Goal: Task Accomplishment & Management: Manage account settings

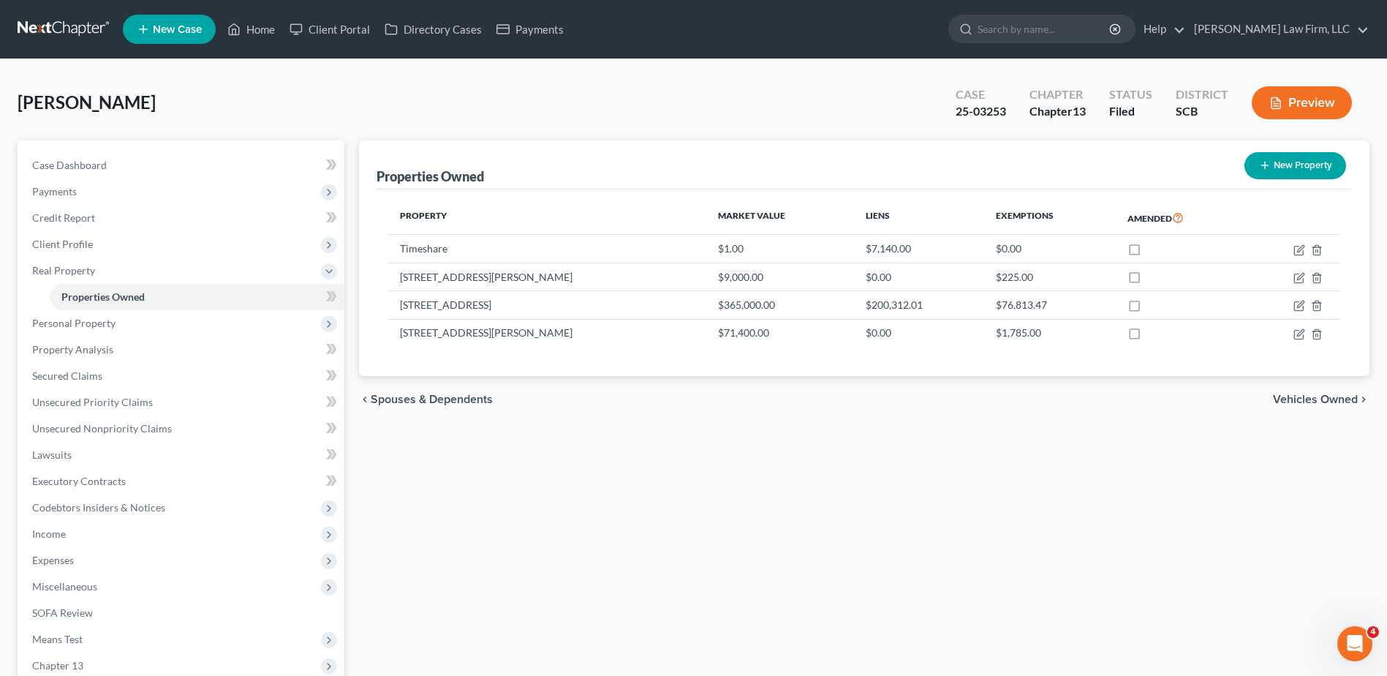
click at [64, 37] on link at bounding box center [65, 29] width 94 height 26
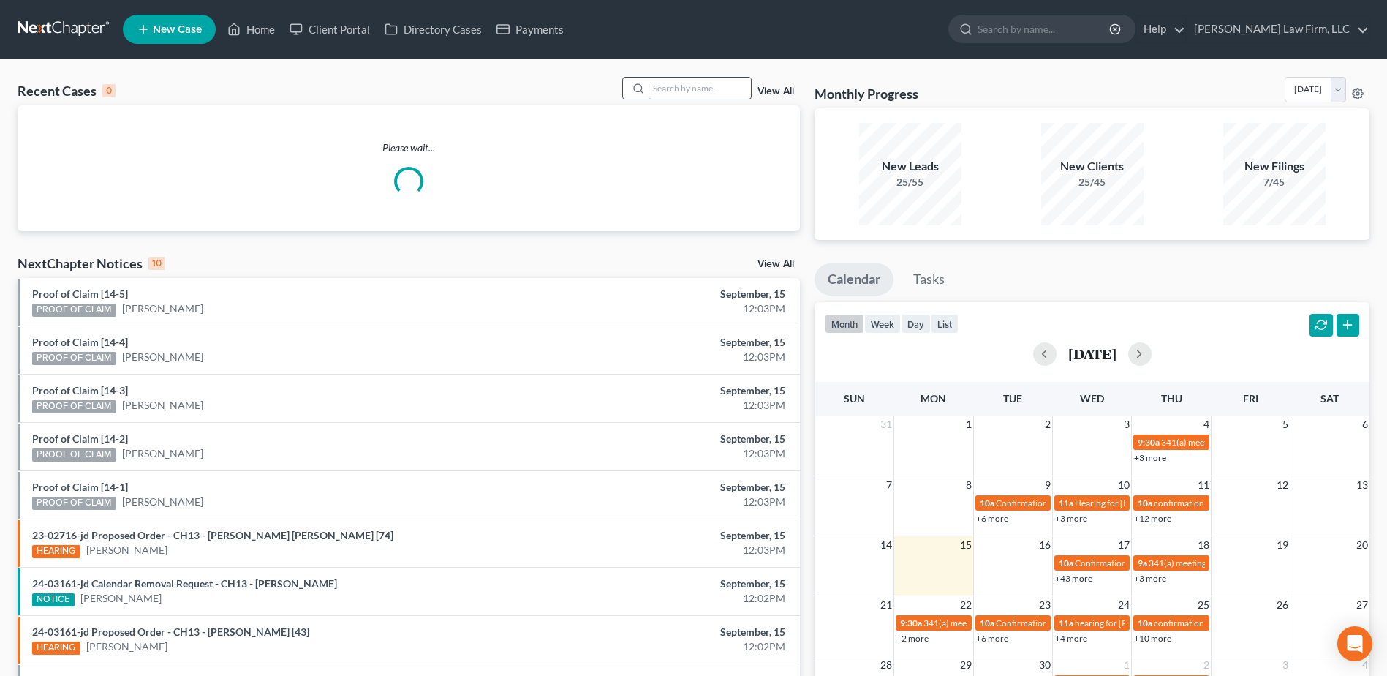
click at [701, 83] on input "search" at bounding box center [700, 88] width 102 height 21
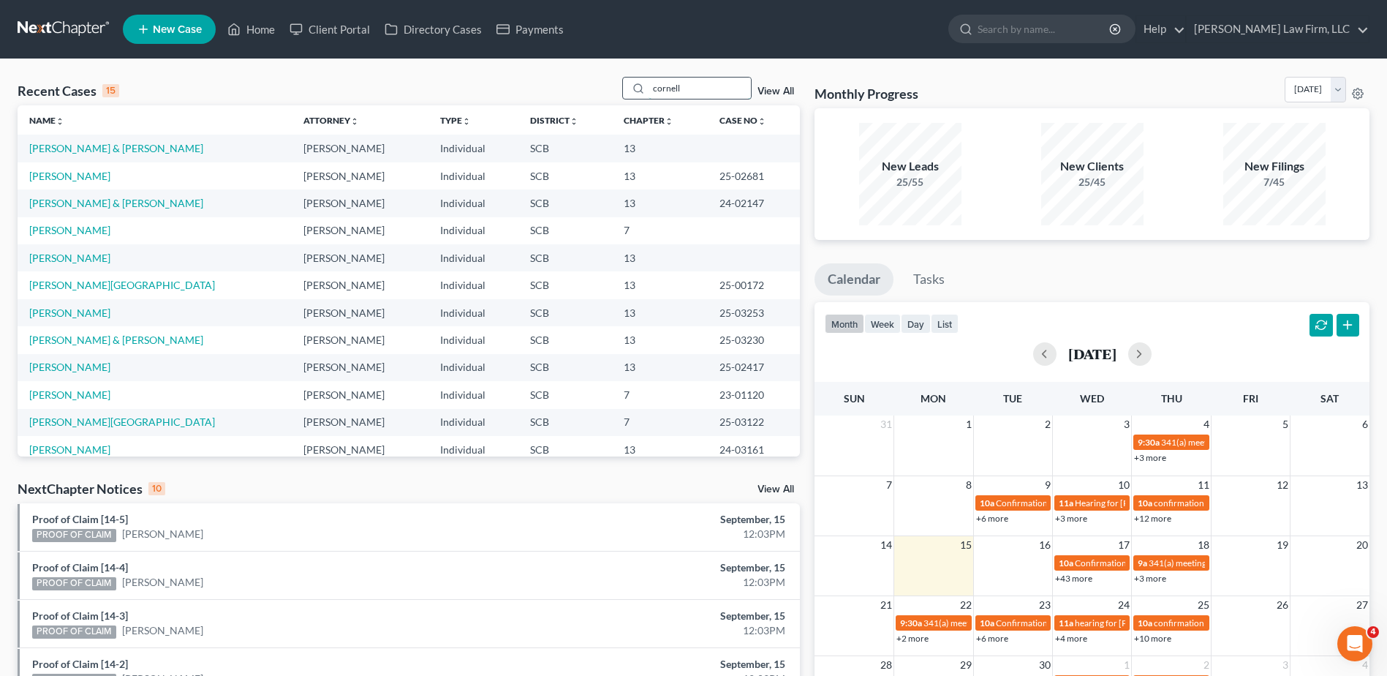
type input "cornell"
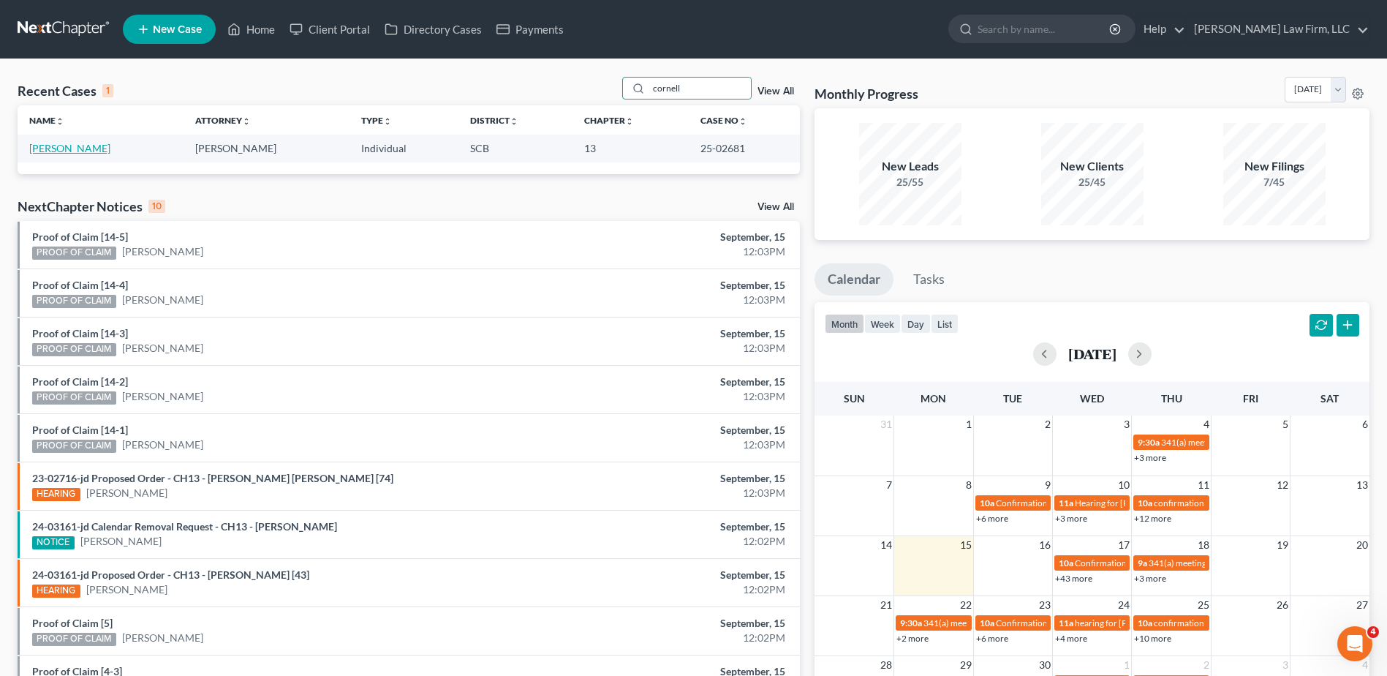
click at [68, 143] on link "[PERSON_NAME]" at bounding box center [69, 148] width 81 height 12
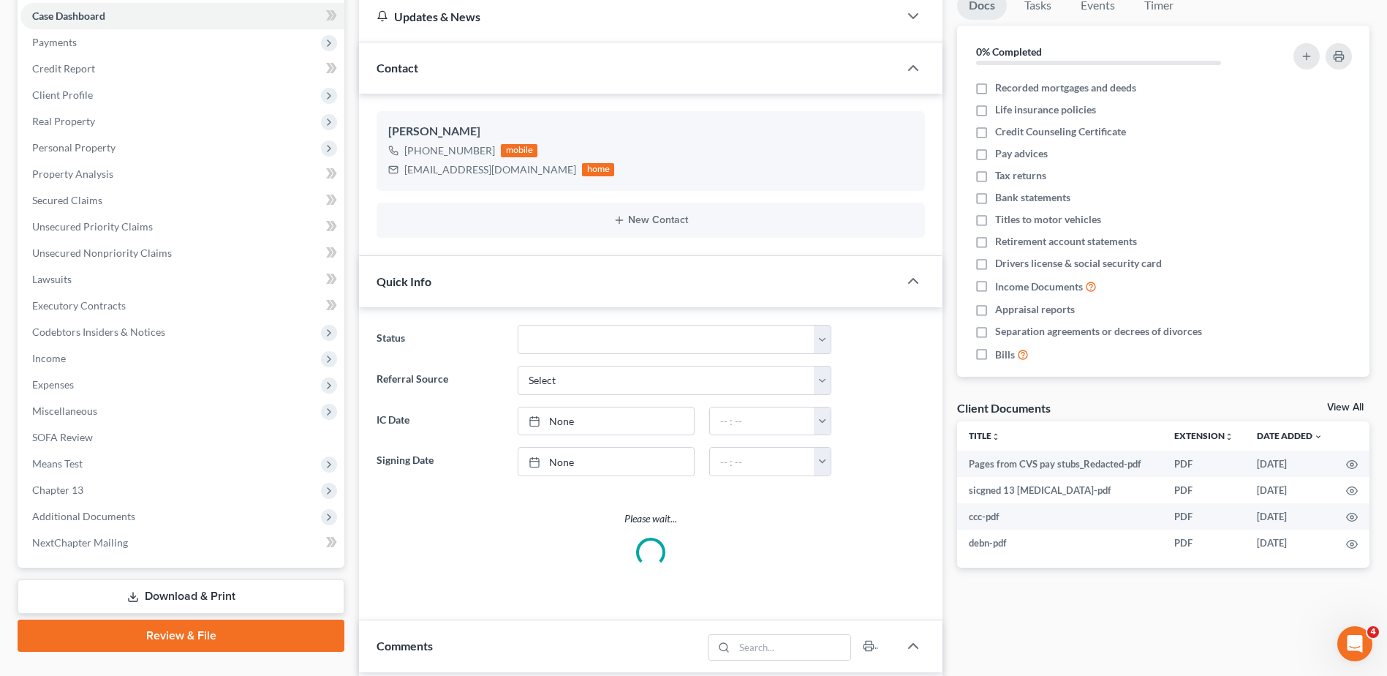
select select "0"
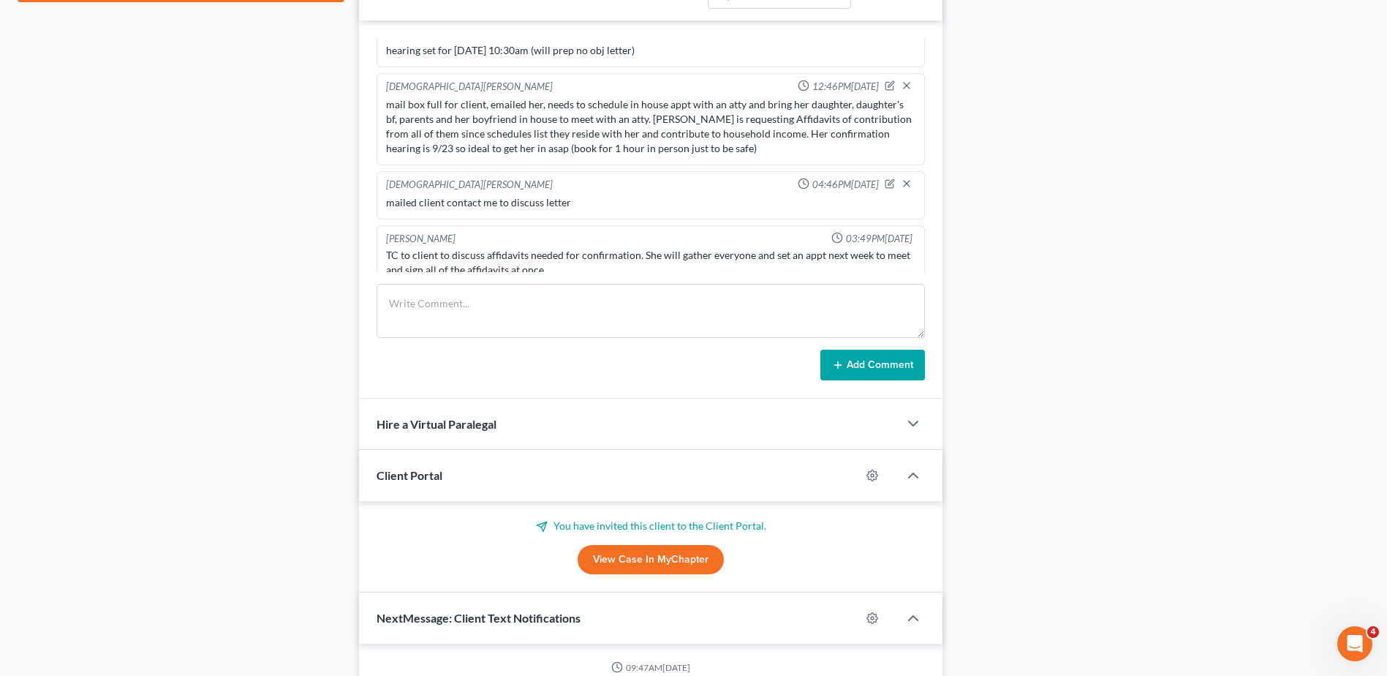
scroll to position [2799, 0]
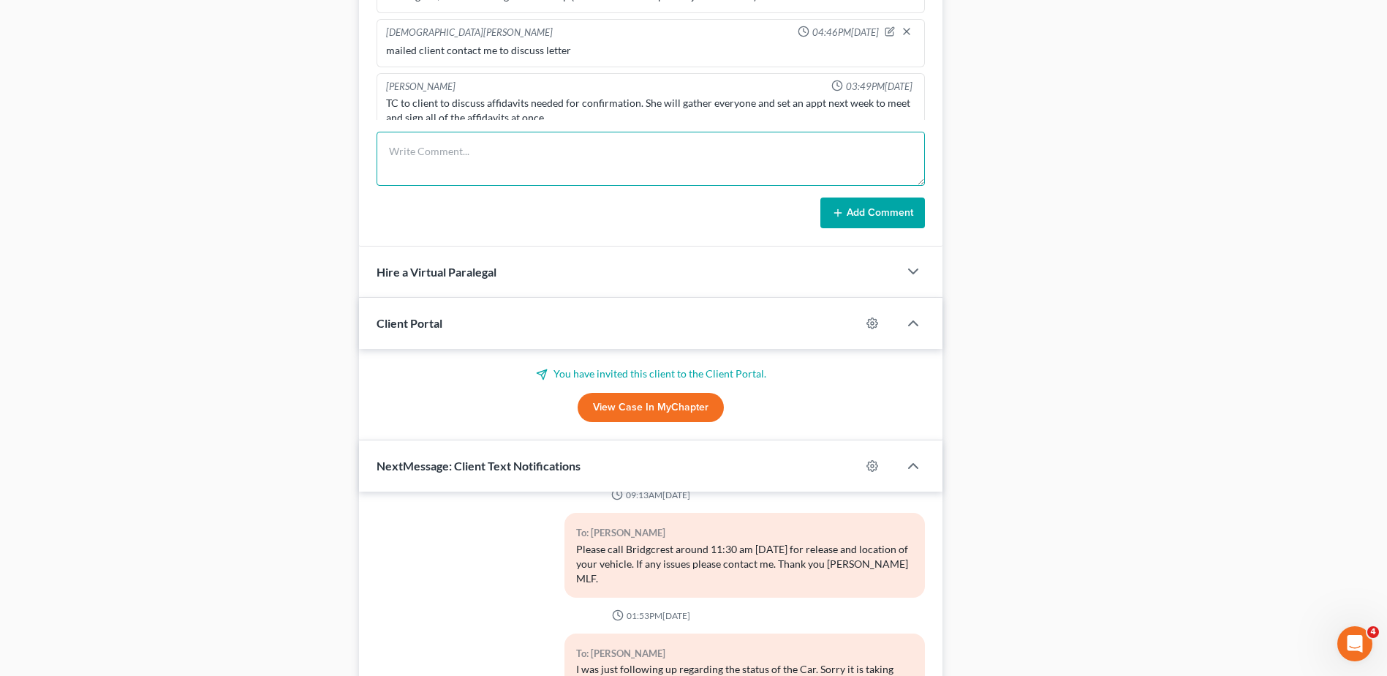
click at [431, 176] on textarea at bounding box center [651, 159] width 548 height 54
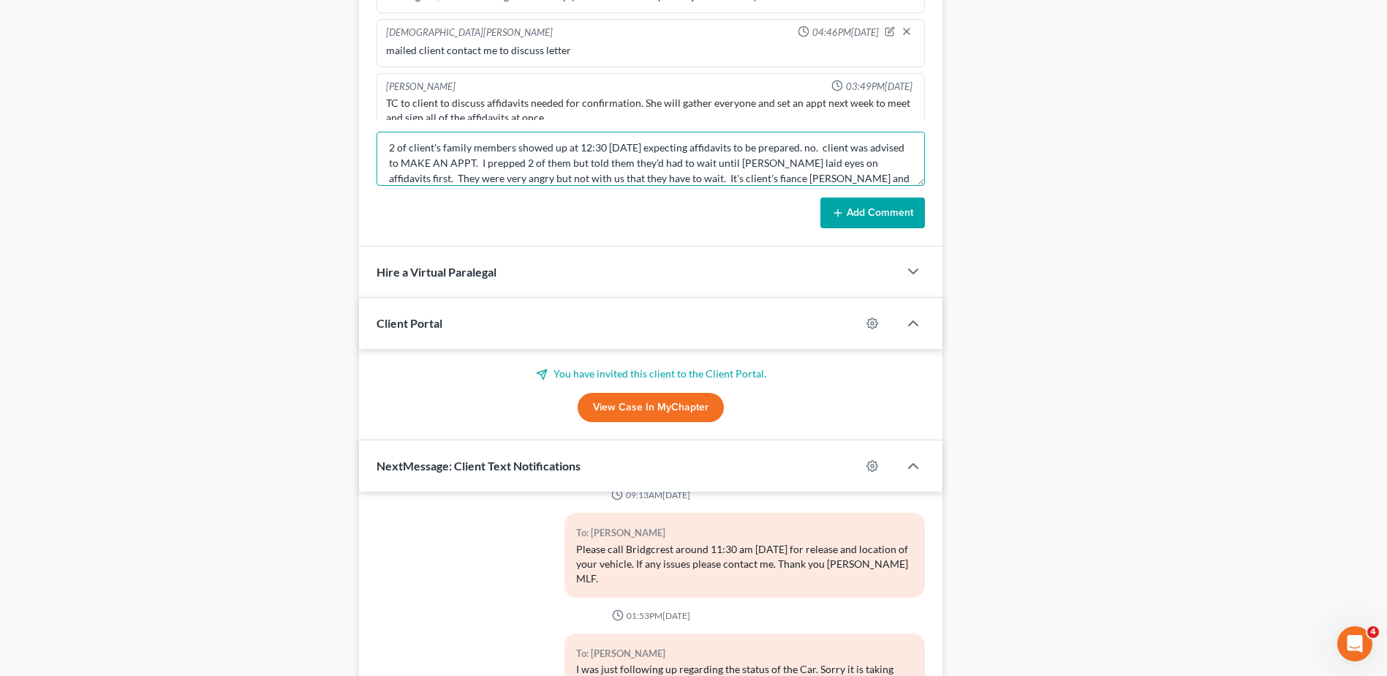
scroll to position [19, 0]
type textarea "2 of client's family members showed up at 12:30 [DATE] expecting affidavits to …"
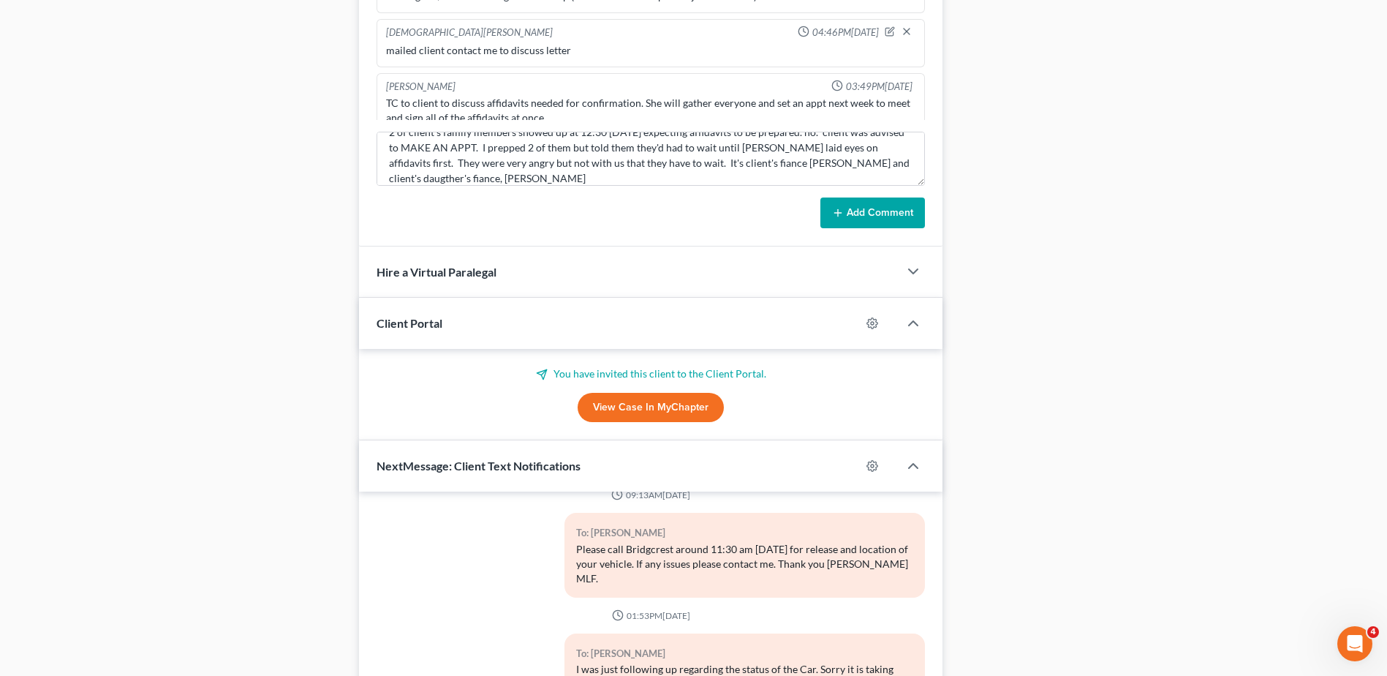
click at [857, 211] on button "Add Comment" at bounding box center [873, 212] width 105 height 31
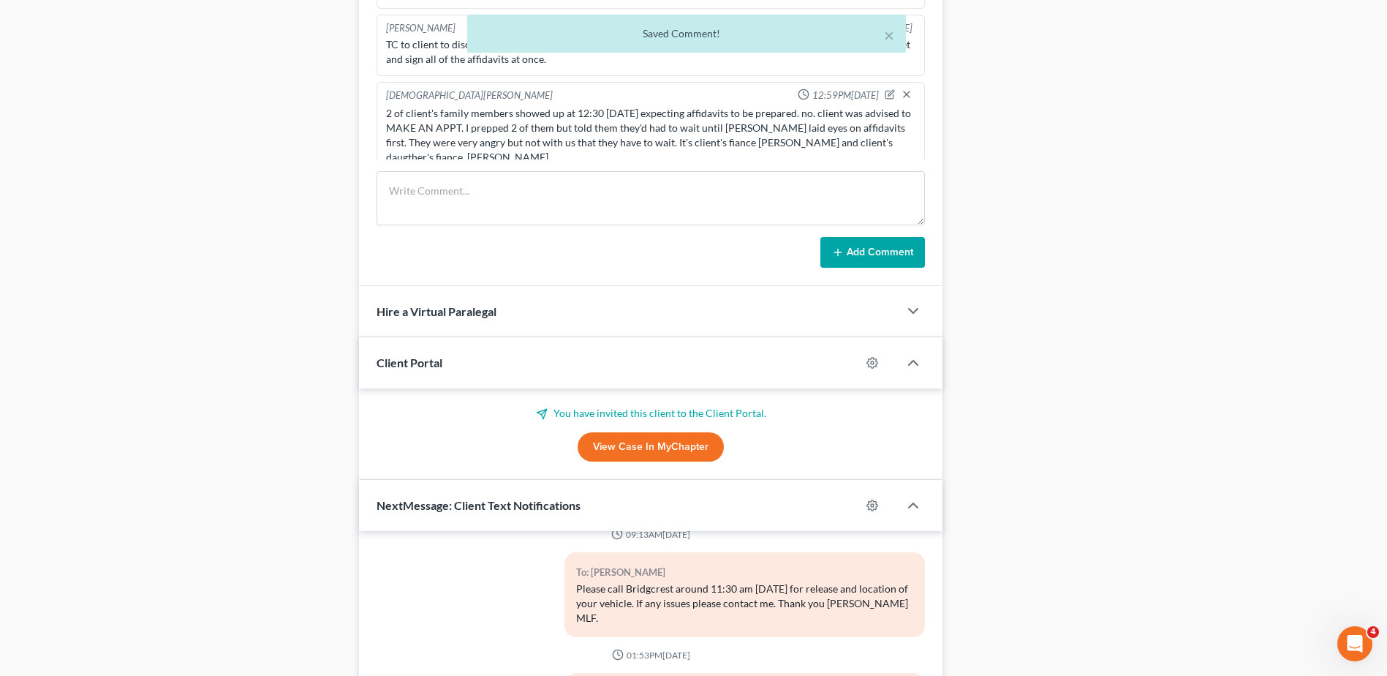
scroll to position [878, 0]
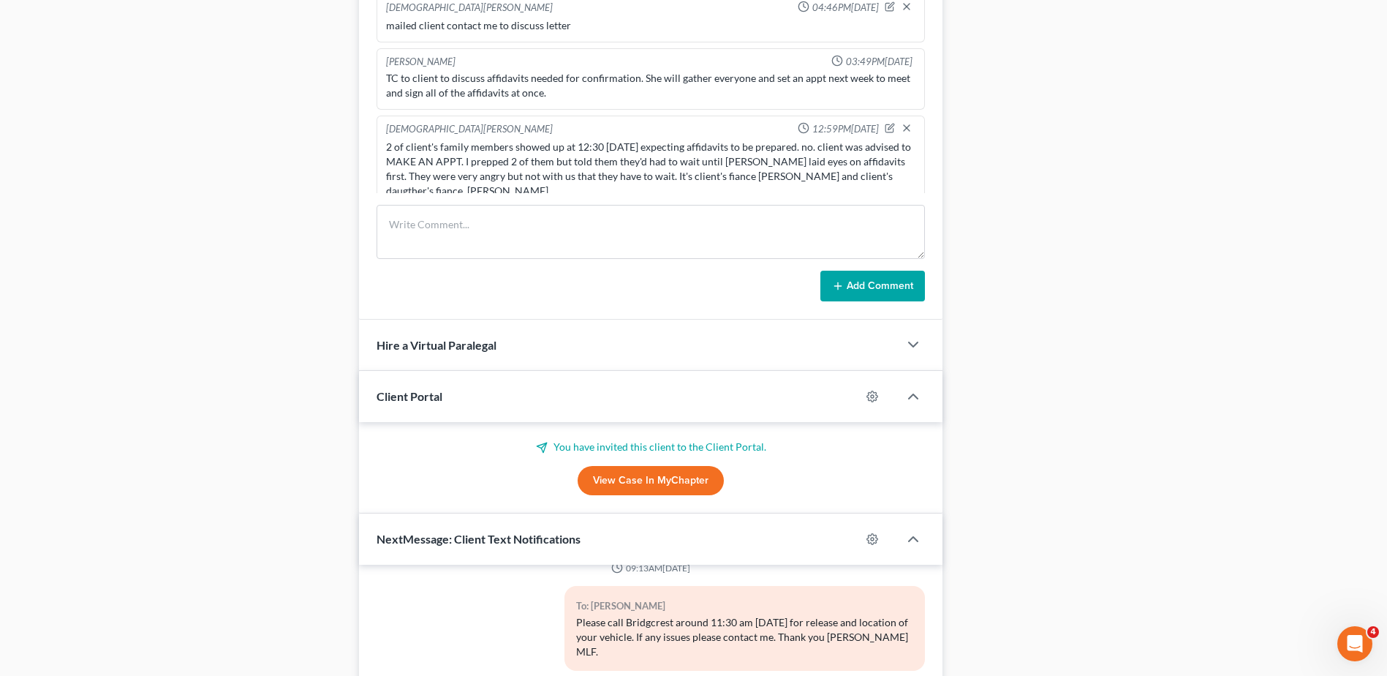
click at [247, 220] on div "Case Dashboard Payments Invoices Payments Payments Credit Report Client Profile" at bounding box center [181, 78] width 342 height 1630
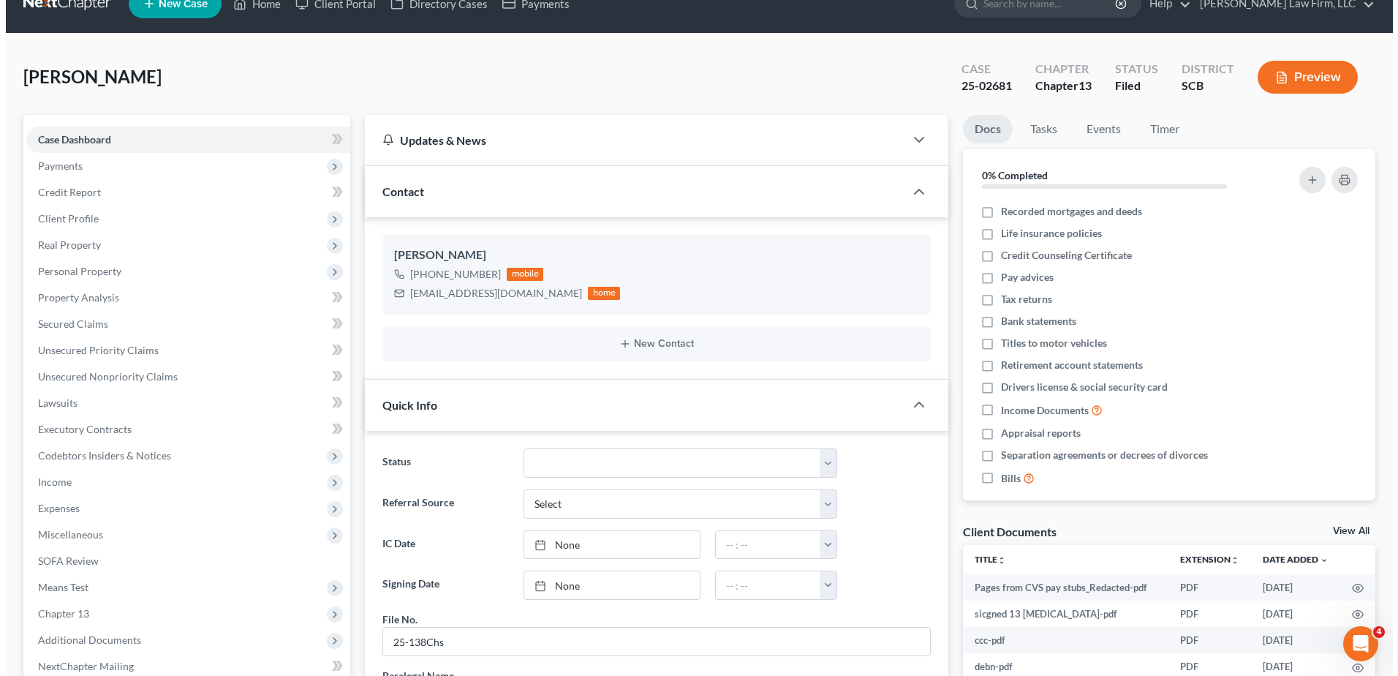
scroll to position [0, 0]
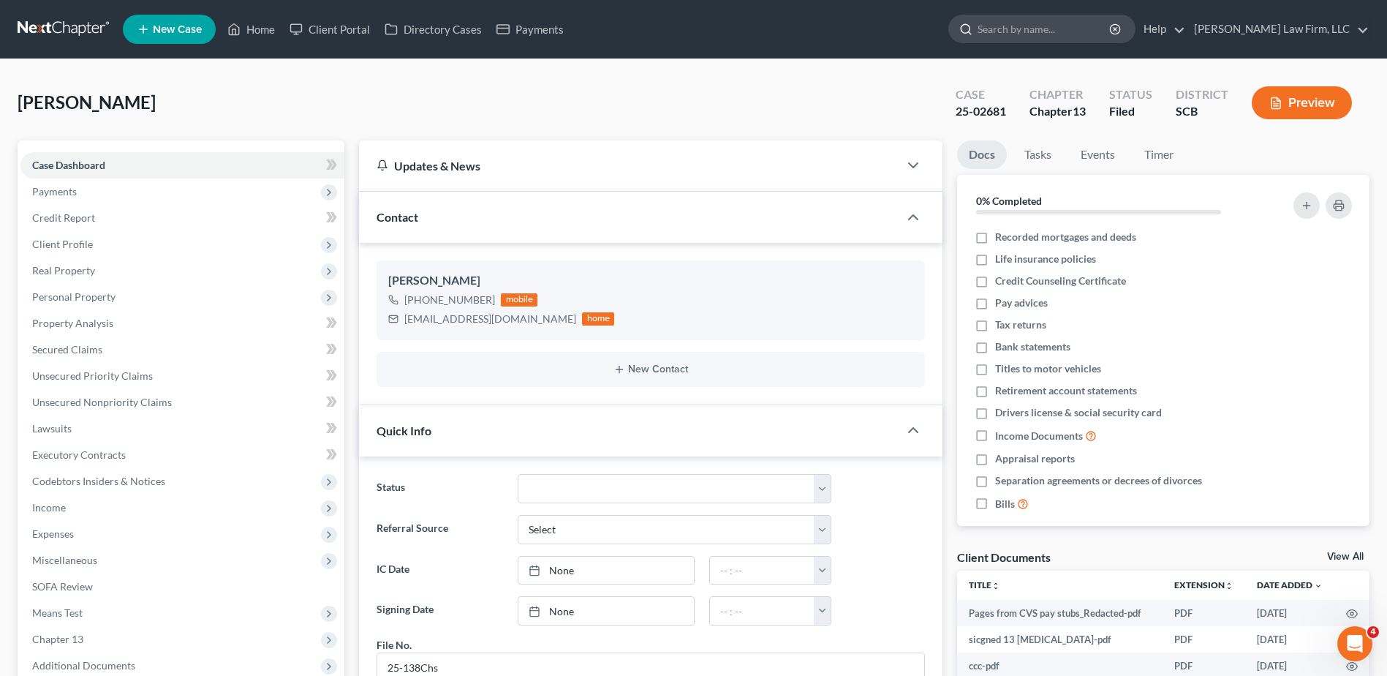
click at [1074, 23] on input "search" at bounding box center [1045, 28] width 134 height 27
type input "[PERSON_NAME]"
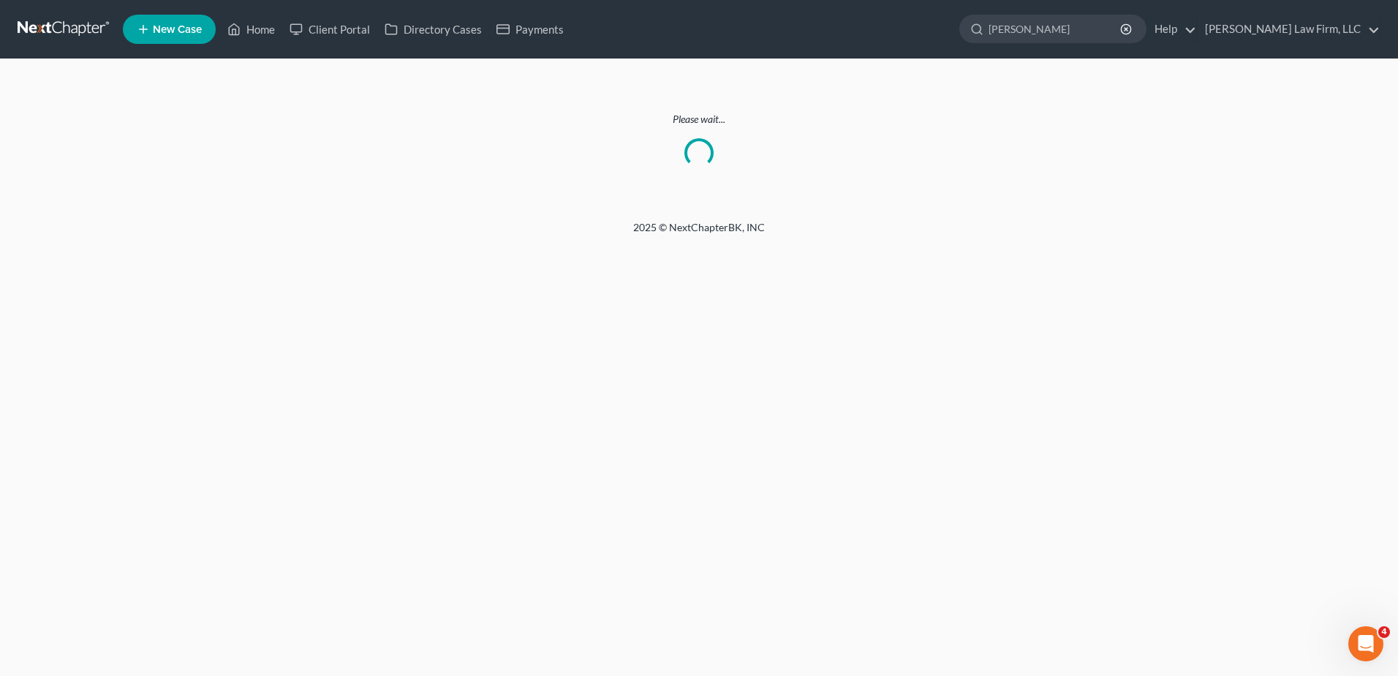
click at [71, 27] on link at bounding box center [65, 29] width 94 height 26
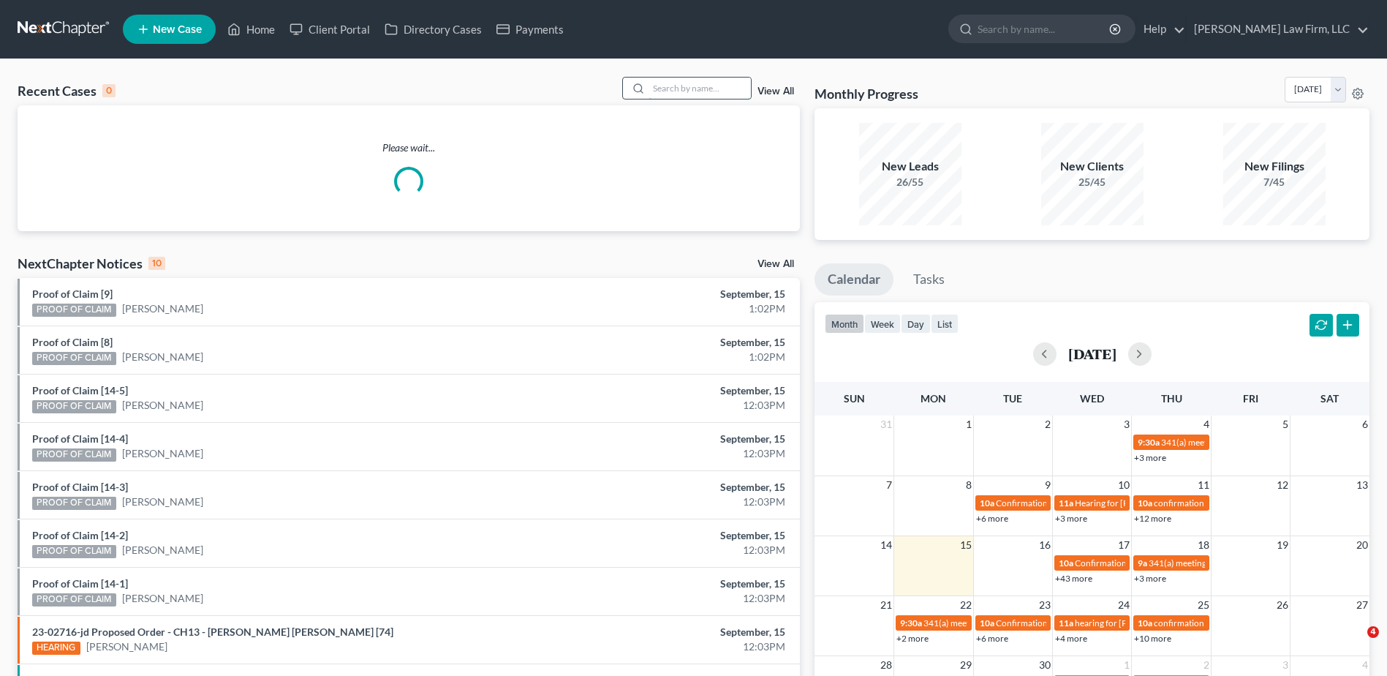
click at [736, 91] on input "search" at bounding box center [700, 88] width 102 height 21
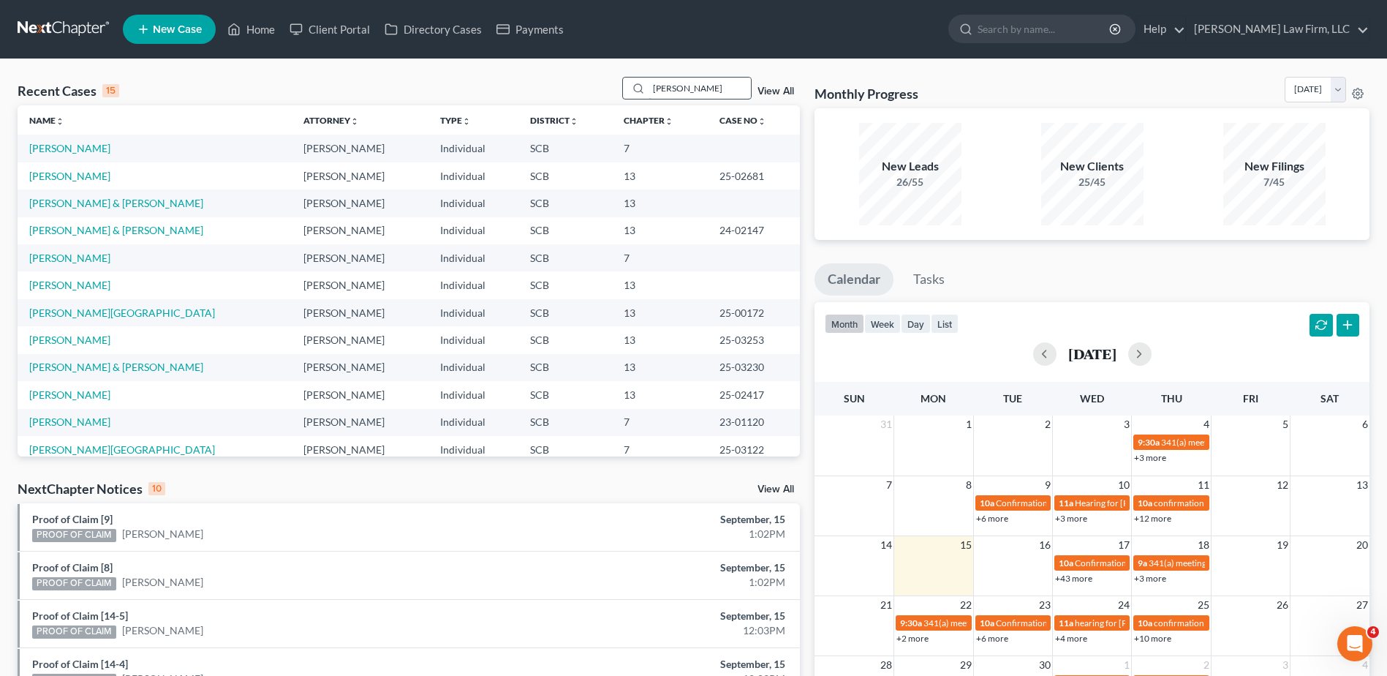
type input "[PERSON_NAME]"
click at [97, 145] on link "[PERSON_NAME]" at bounding box center [69, 148] width 81 height 12
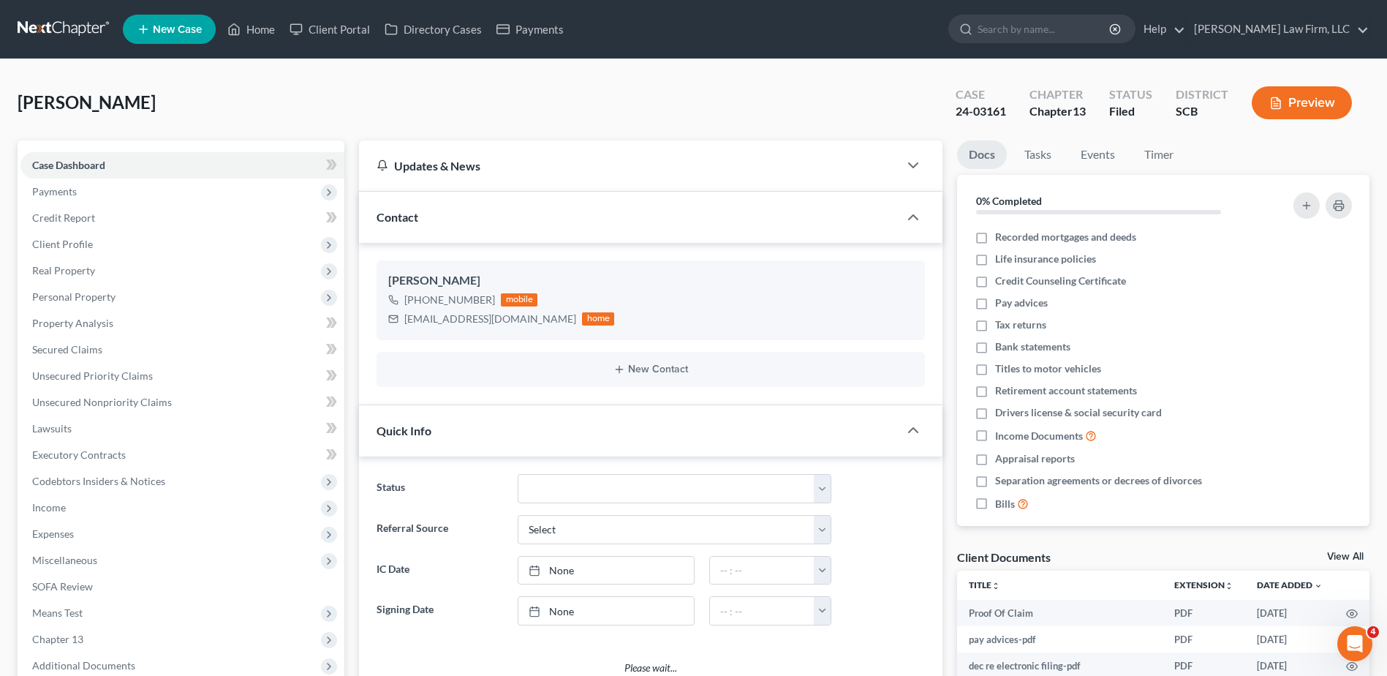
select select "0"
click at [1042, 26] on input "search" at bounding box center [1045, 28] width 134 height 27
type input "davis"
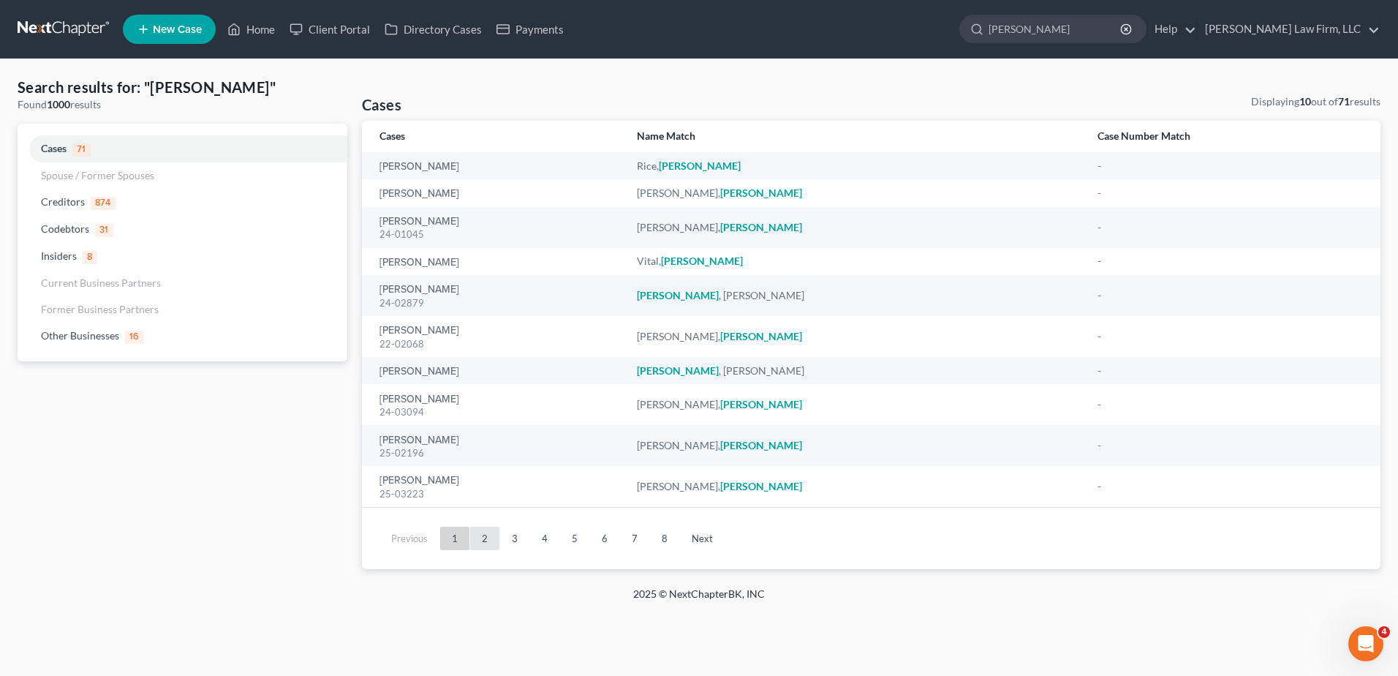
click at [478, 540] on link "2" at bounding box center [484, 538] width 29 height 23
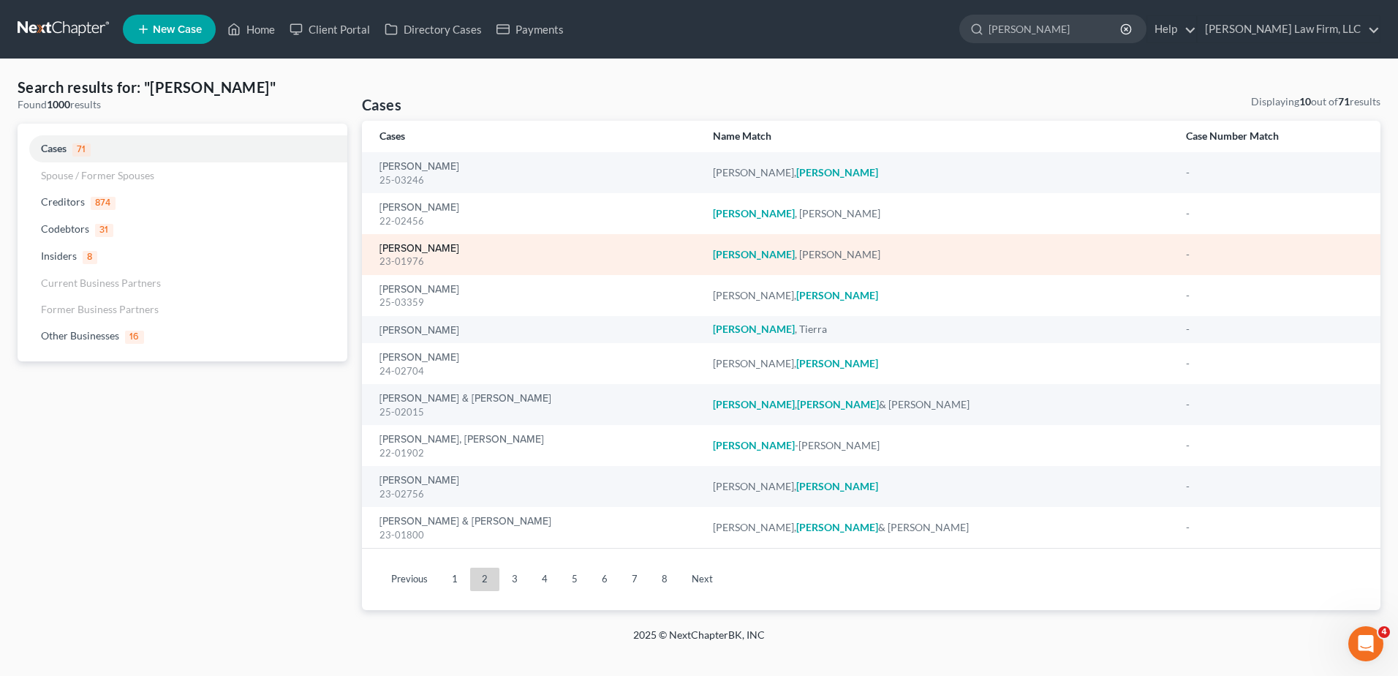
click at [423, 249] on link "Davis, Krystal" at bounding box center [420, 249] width 80 height 10
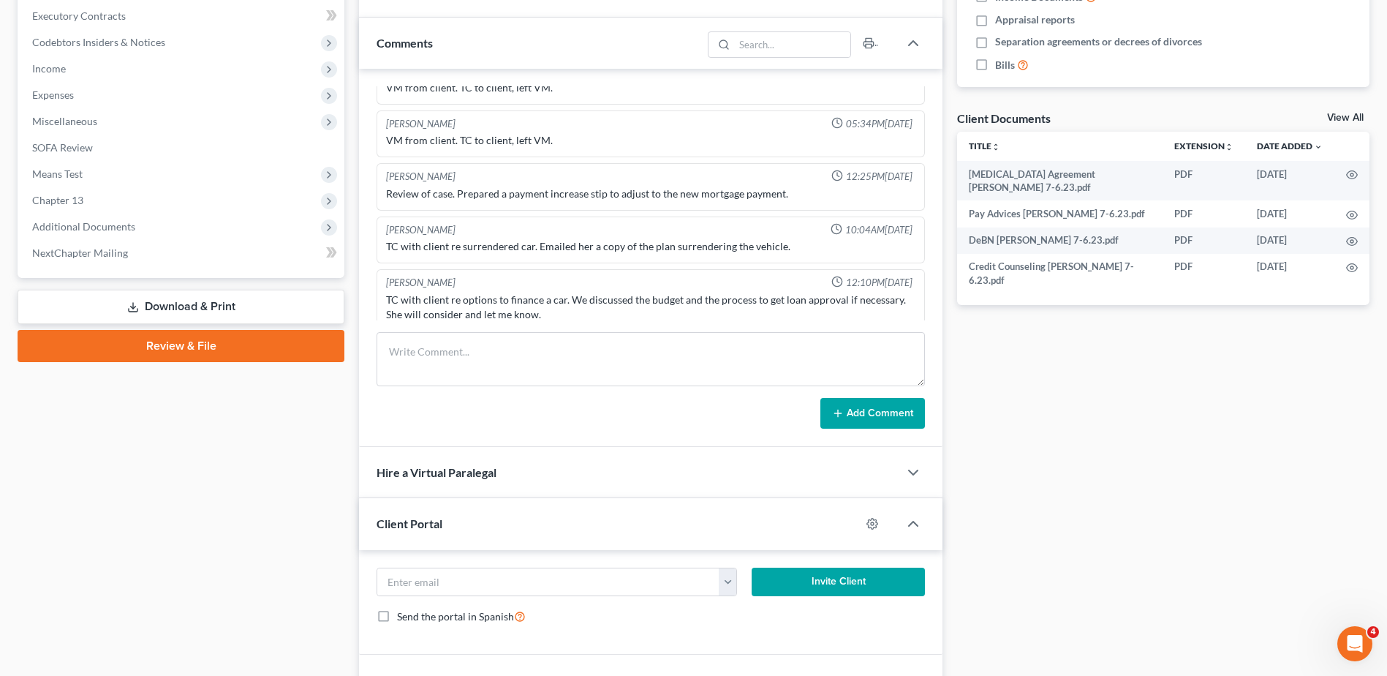
scroll to position [235, 0]
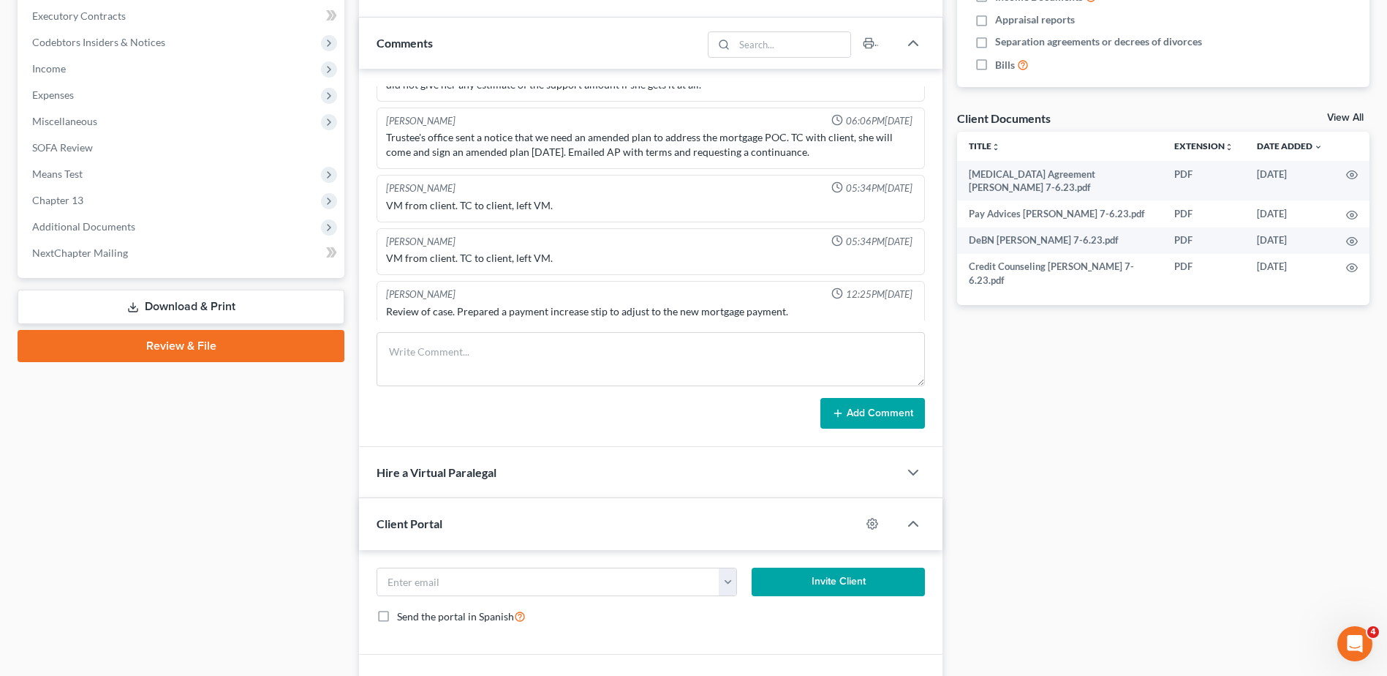
click at [426, 58] on div "Comments" at bounding box center [530, 43] width 343 height 50
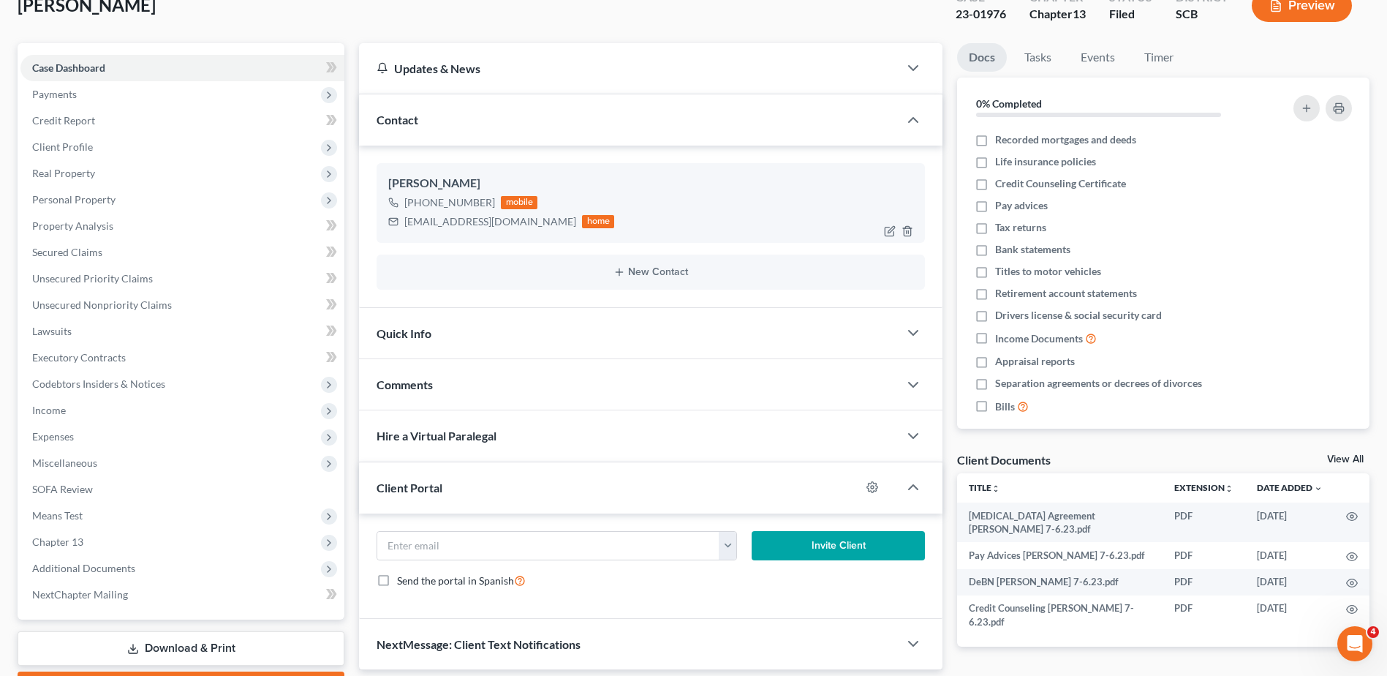
scroll to position [72, 0]
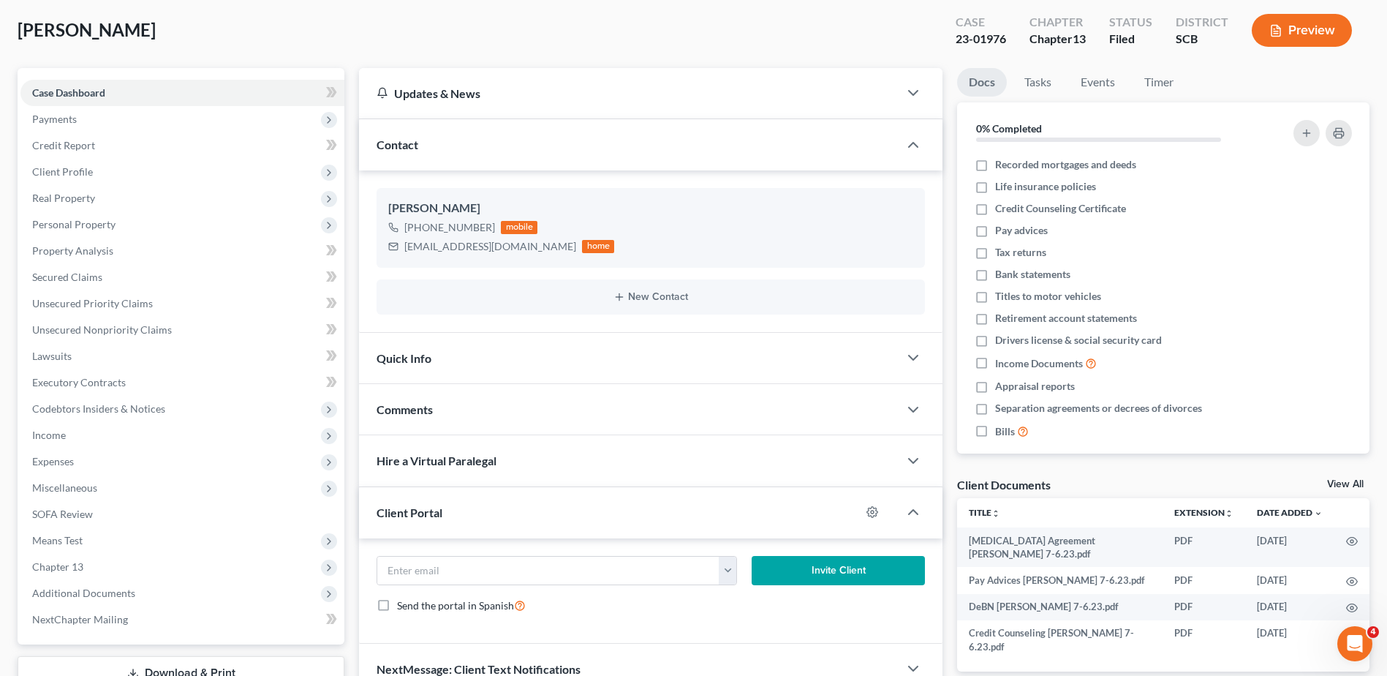
click at [421, 371] on div "Quick Info" at bounding box center [629, 358] width 540 height 50
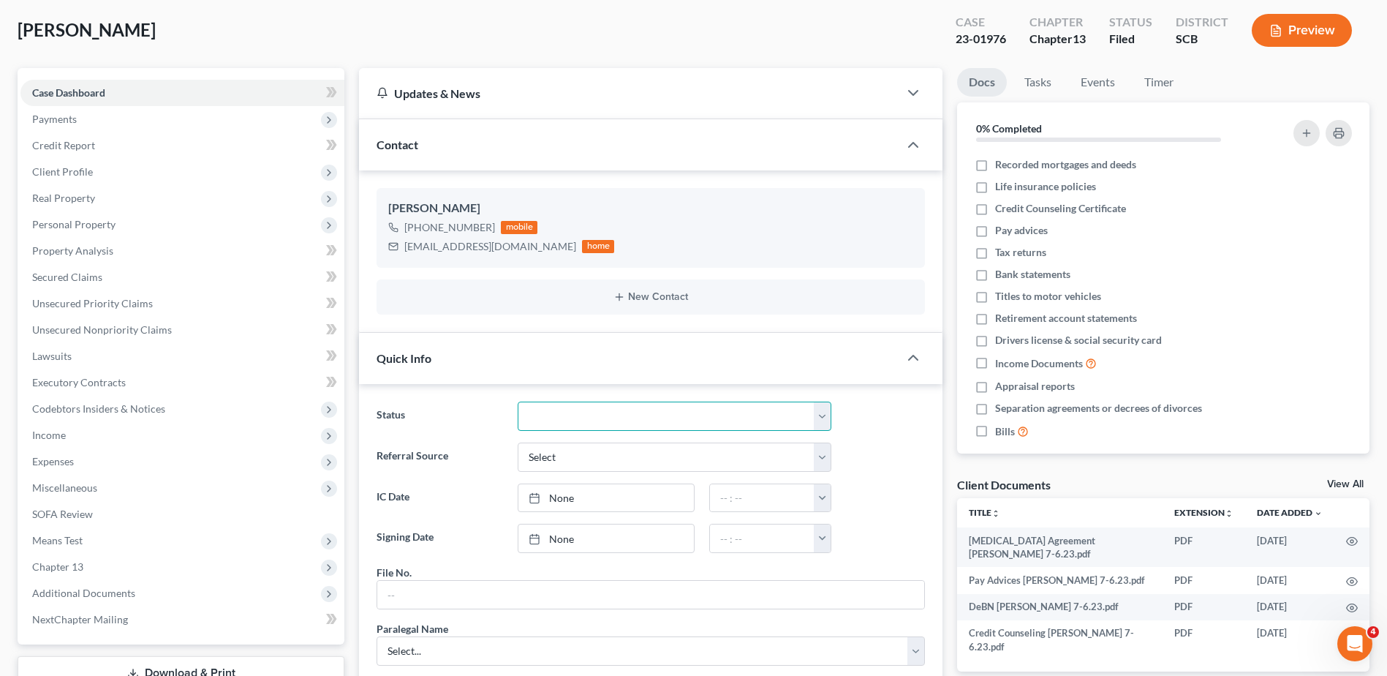
drag, startPoint x: 543, startPoint y: 418, endPoint x: 544, endPoint y: 429, distance: 10.3
click at [544, 418] on select "Discharged Dismissed Filed In Progress Lead Lost Lead Ready to File To Review W…" at bounding box center [675, 415] width 314 height 29
select select "1"
click at [518, 401] on select "Discharged Dismissed Filed In Progress Lead Lost Lead Ready to File To Review W…" at bounding box center [675, 415] width 314 height 29
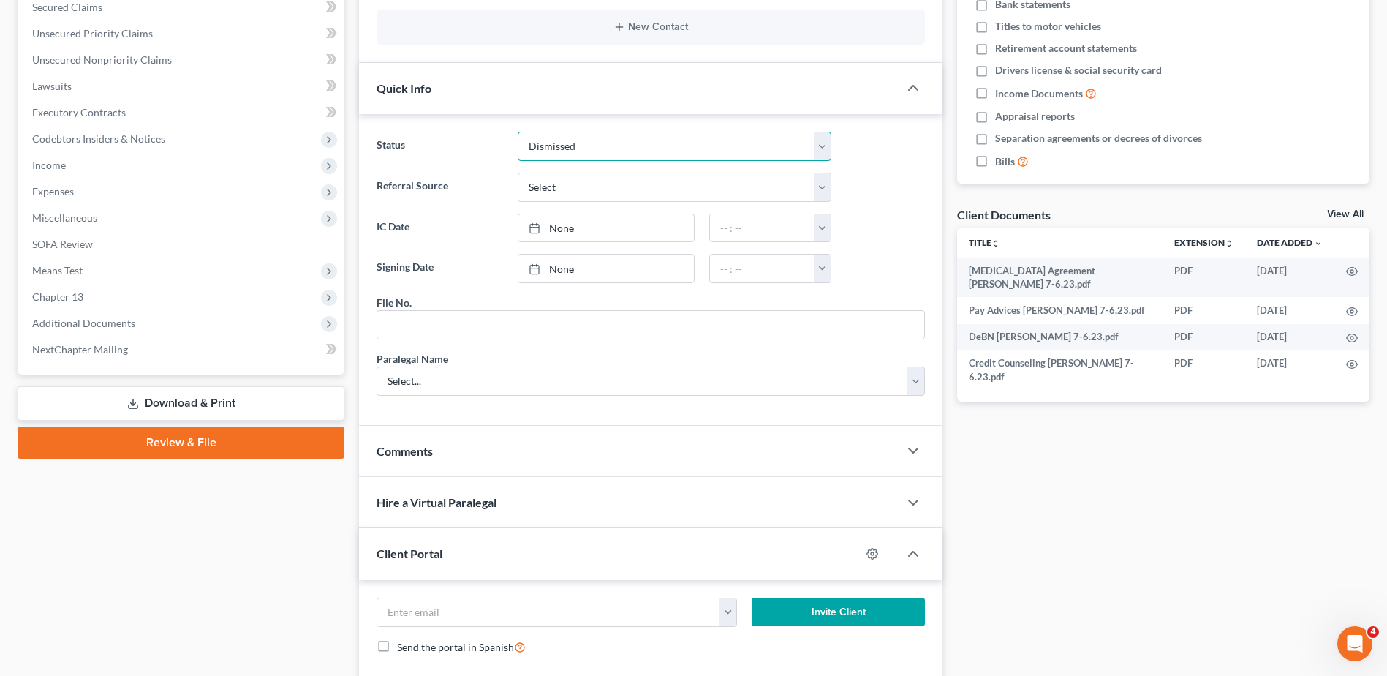
scroll to position [459, 0]
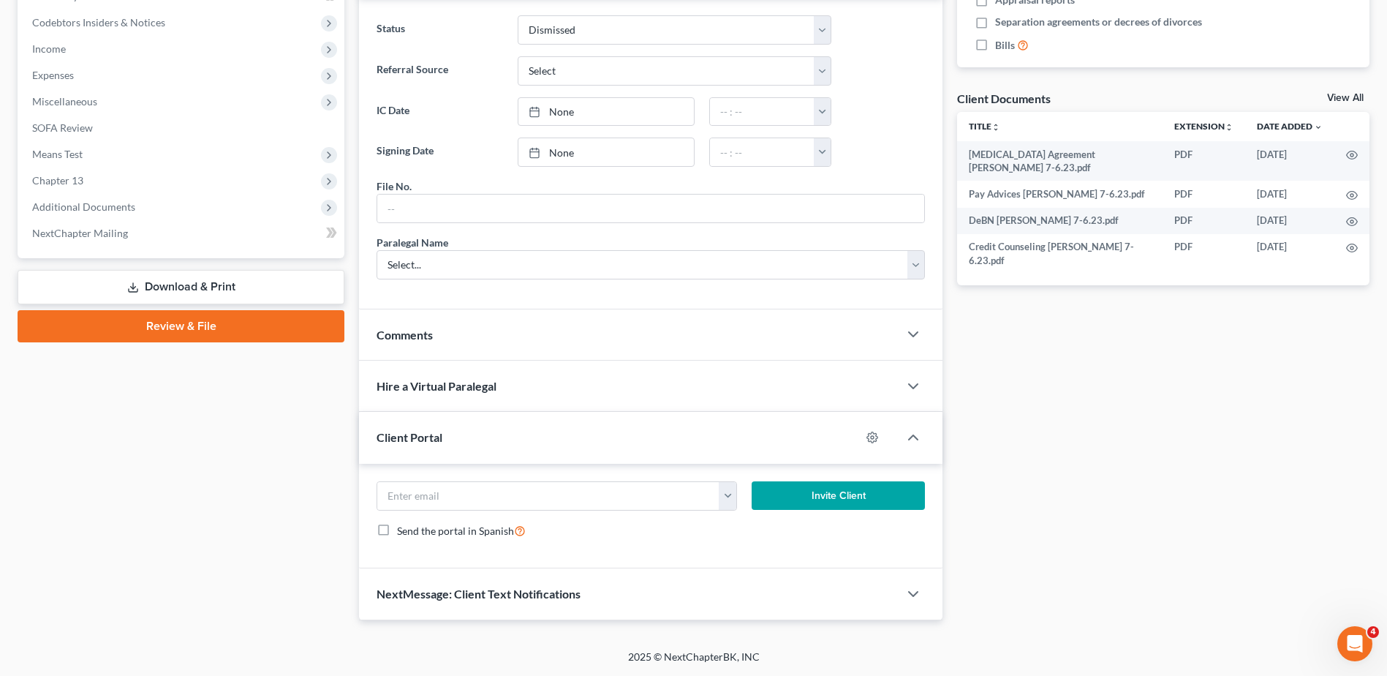
click at [397, 331] on span "Comments" at bounding box center [405, 335] width 56 height 14
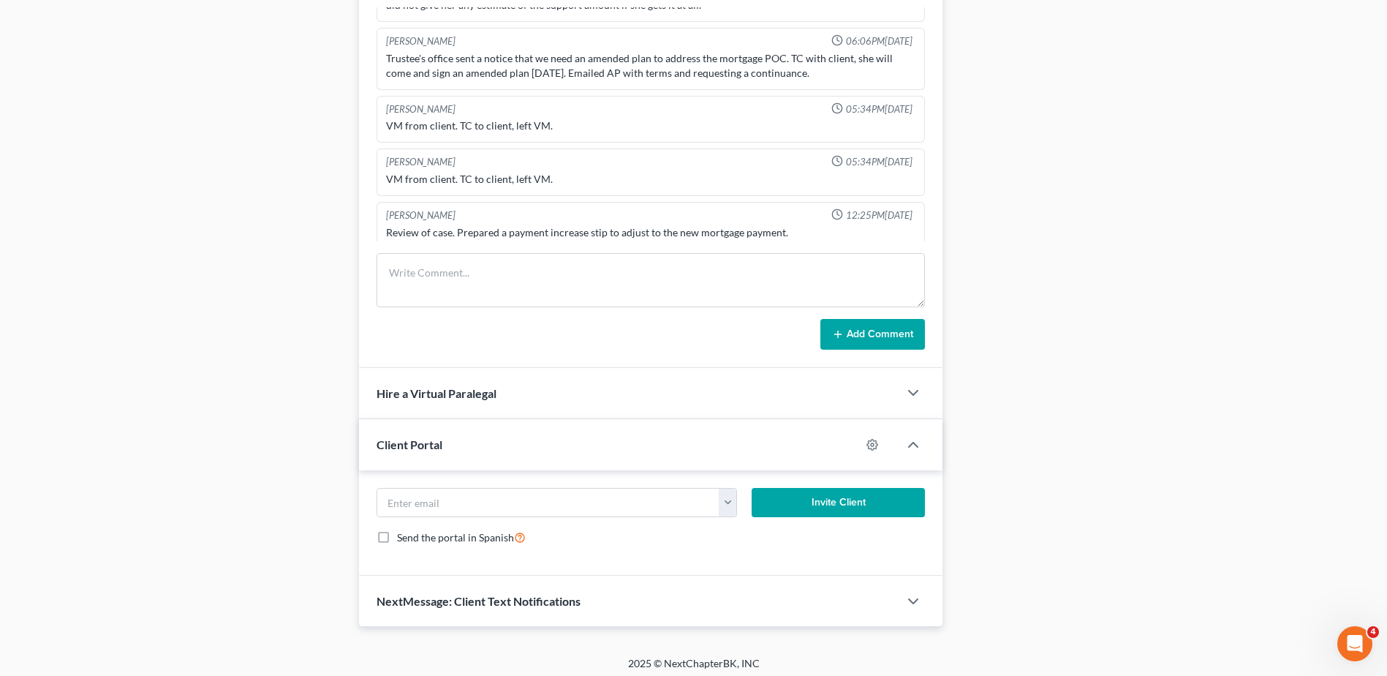
scroll to position [836, 0]
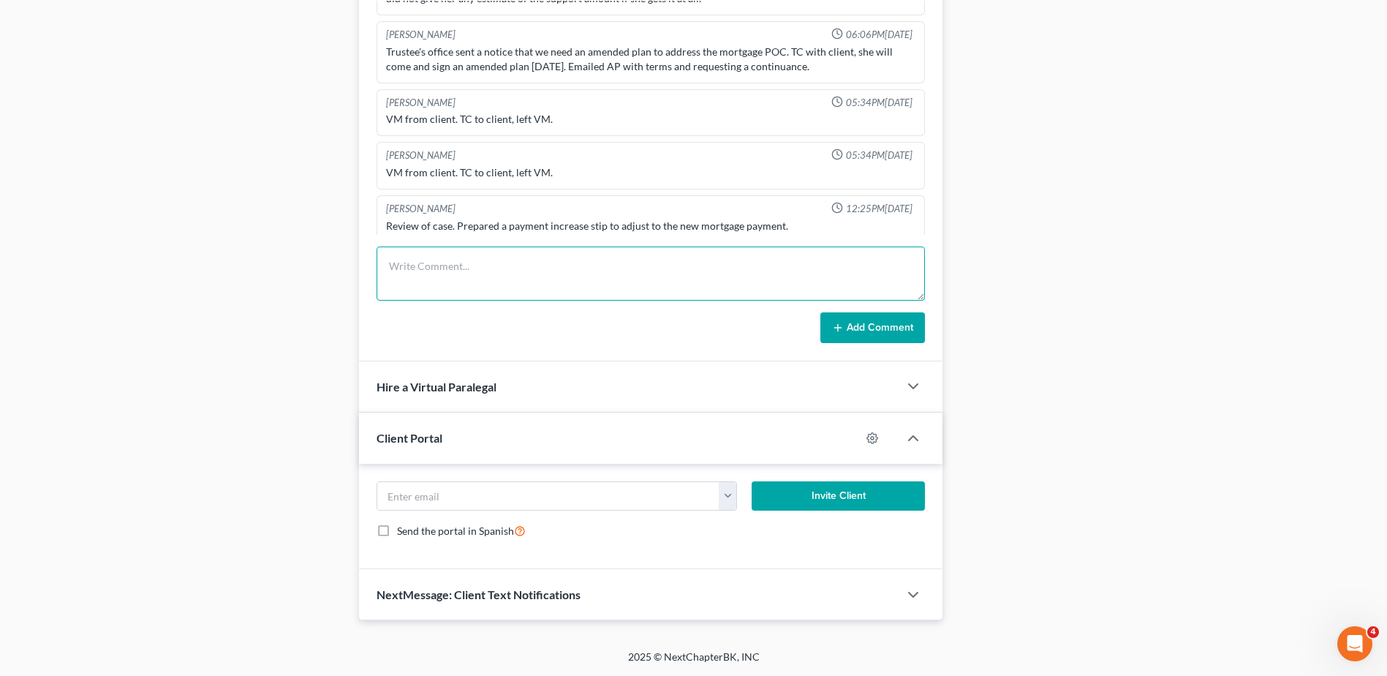
click at [456, 288] on textarea at bounding box center [651, 273] width 548 height 54
type textarea "case dismissed 9/15/25 ; mailed client letter"
click at [855, 332] on button "Add Comment" at bounding box center [873, 327] width 105 height 31
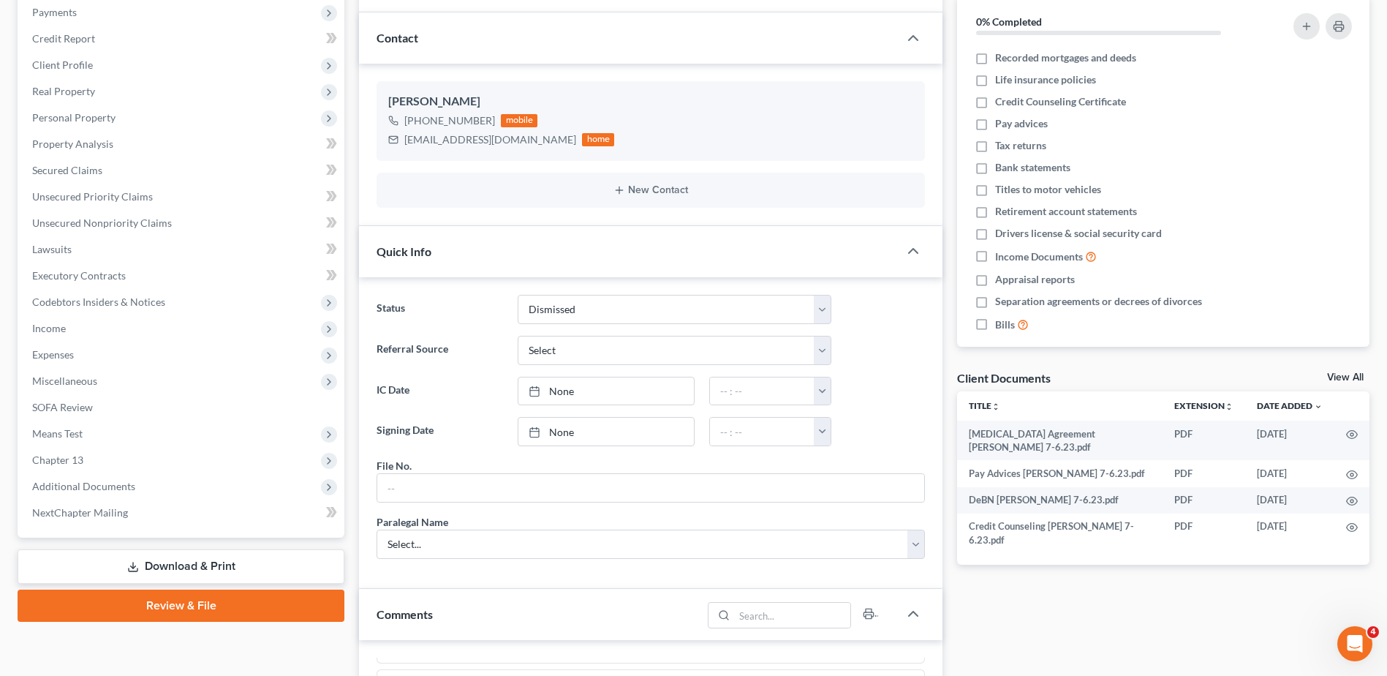
scroll to position [0, 0]
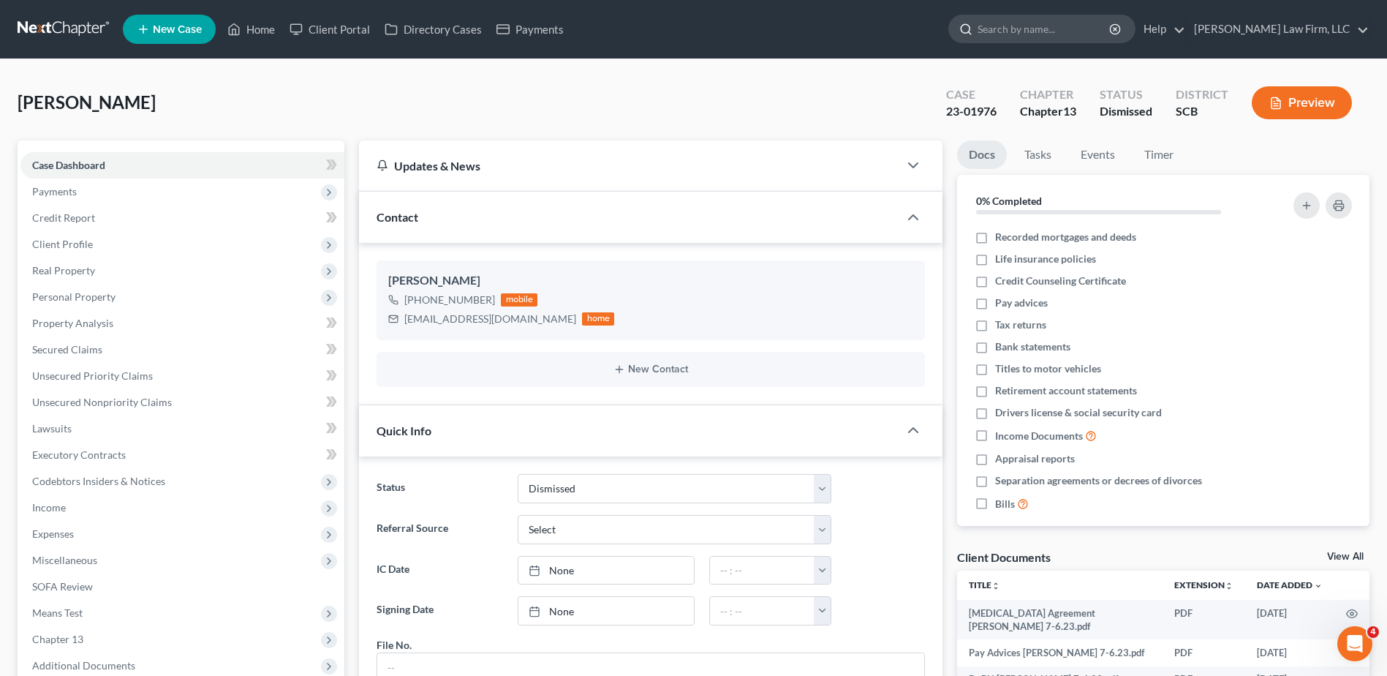
click at [1041, 27] on input "search" at bounding box center [1045, 28] width 134 height 27
type input "smith"
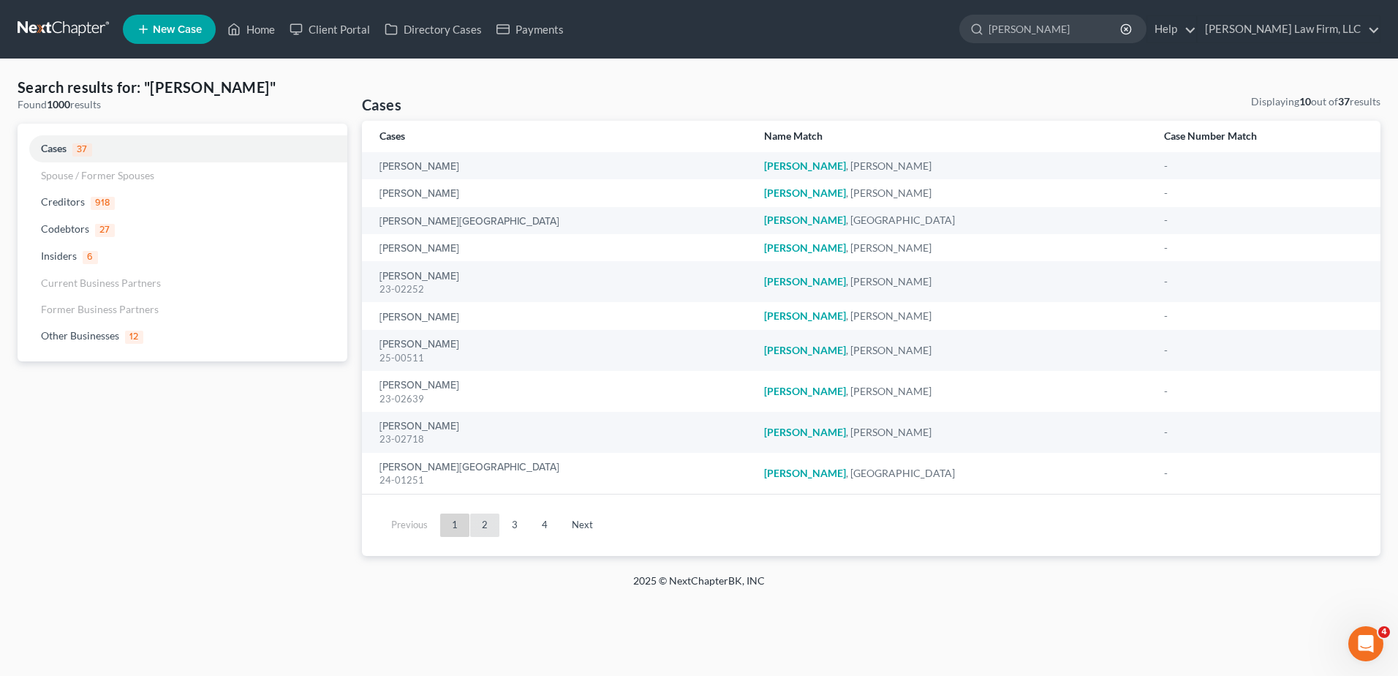
click at [480, 524] on link "2" at bounding box center [484, 524] width 29 height 23
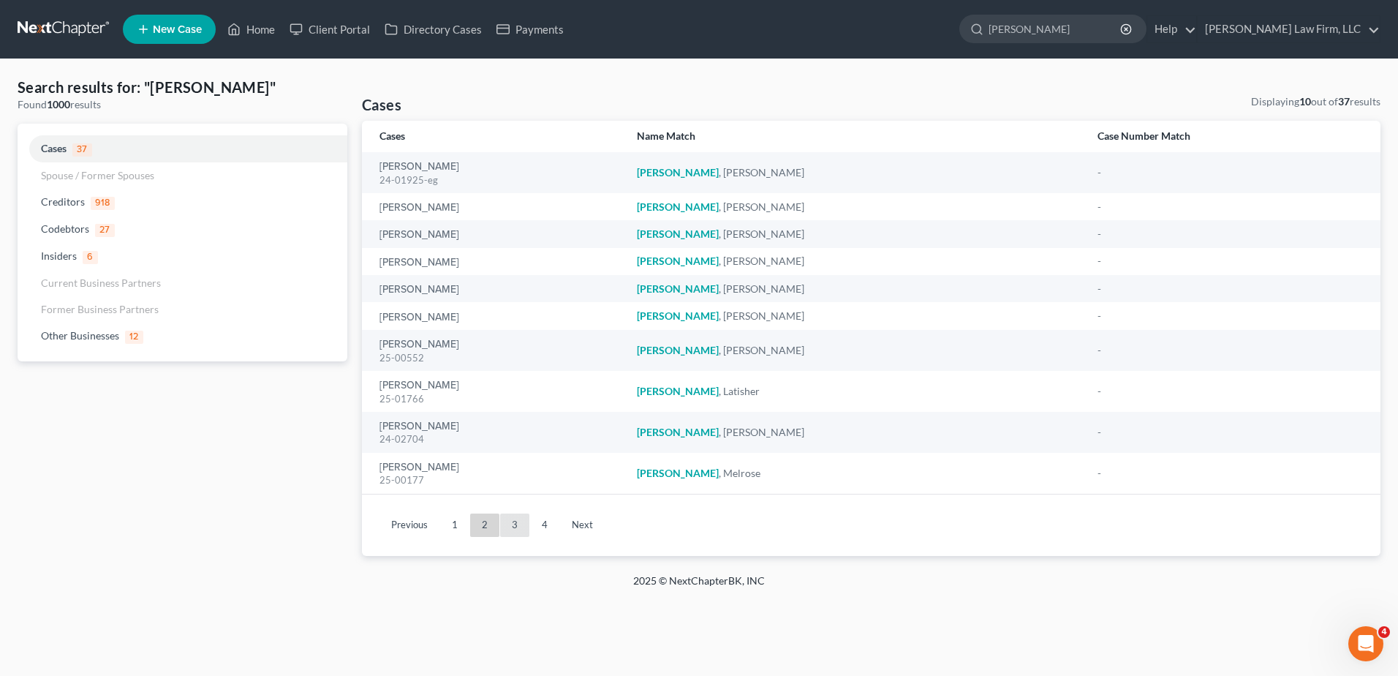
click at [513, 529] on link "3" at bounding box center [514, 524] width 29 height 23
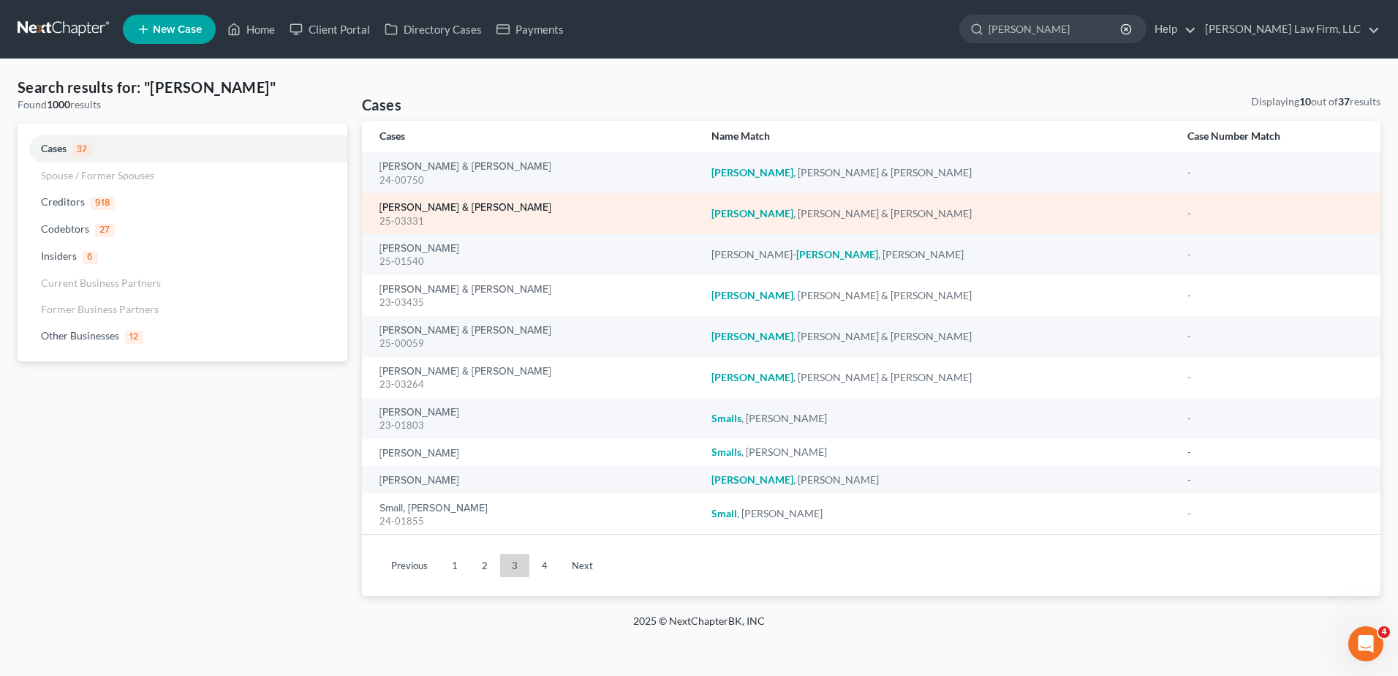
click at [440, 203] on link "Smith, Matthew & Linda" at bounding box center [466, 208] width 172 height 10
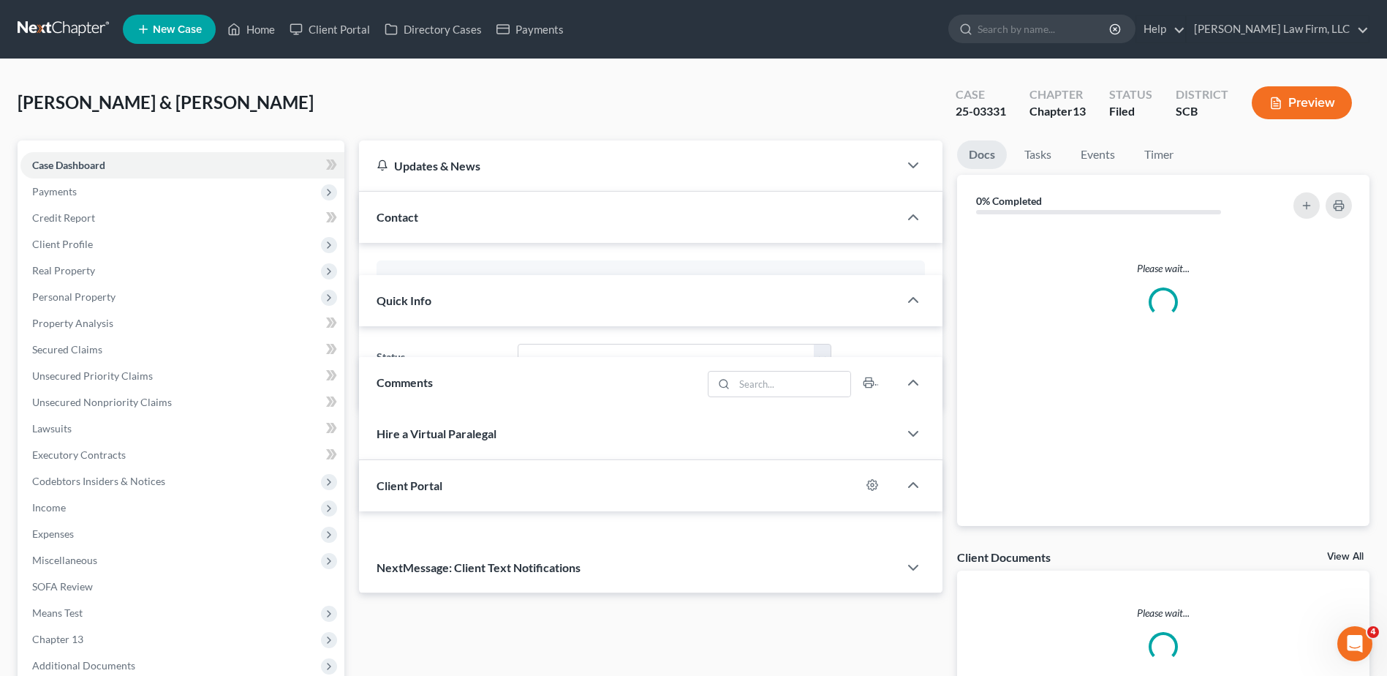
select select "0"
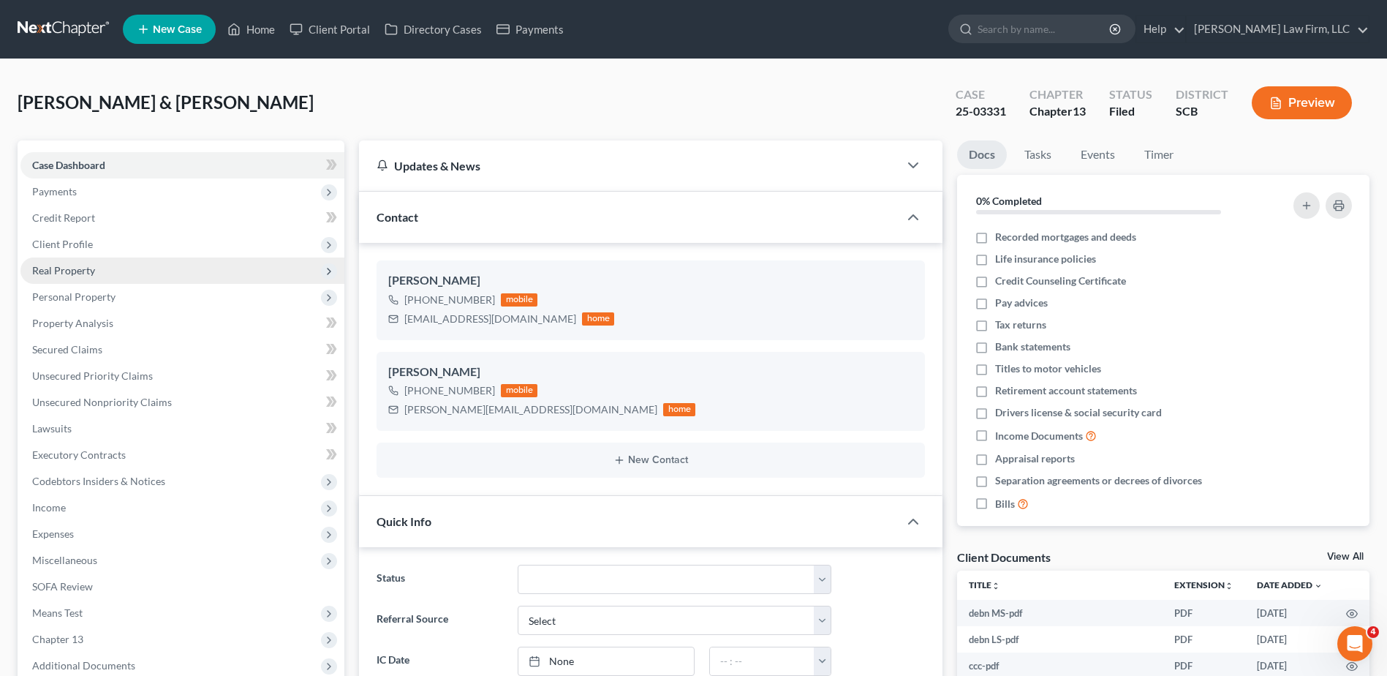
click at [80, 274] on span "Real Property" at bounding box center [63, 270] width 63 height 12
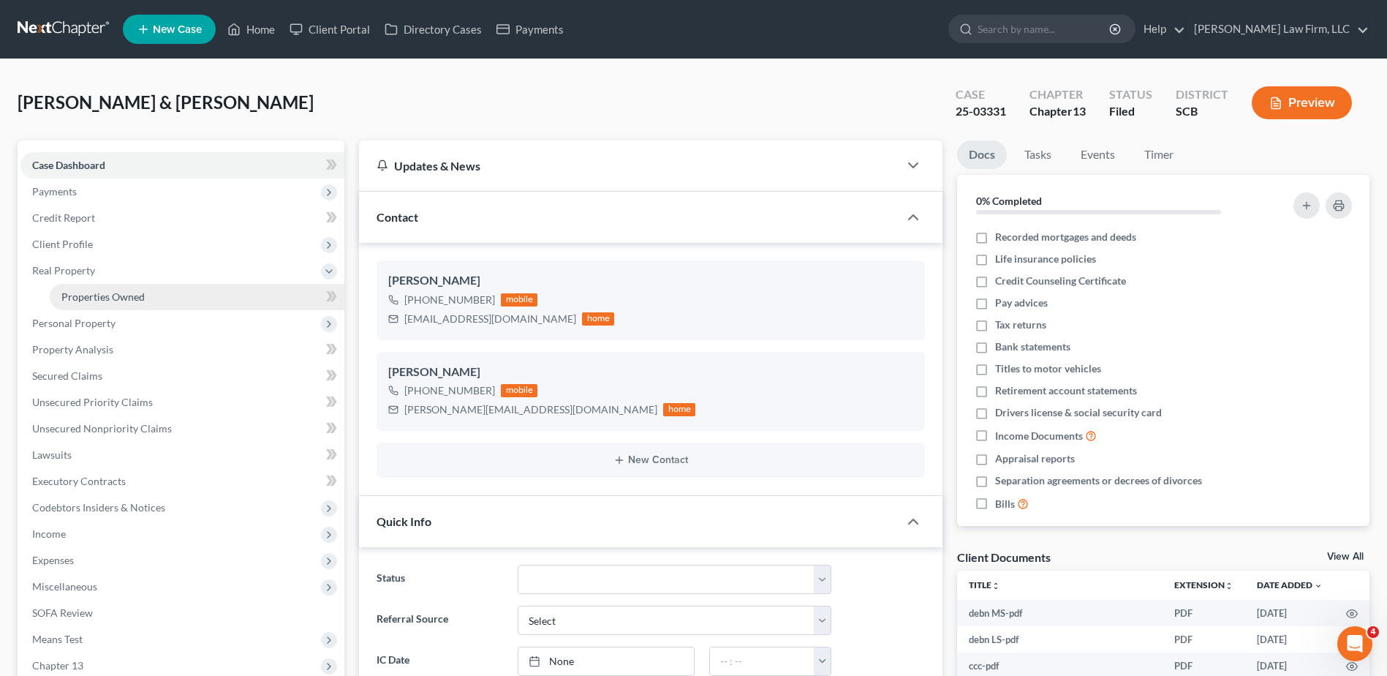
click at [106, 296] on span "Properties Owned" at bounding box center [102, 296] width 83 height 12
